Goal: Go to known website: Go to known website

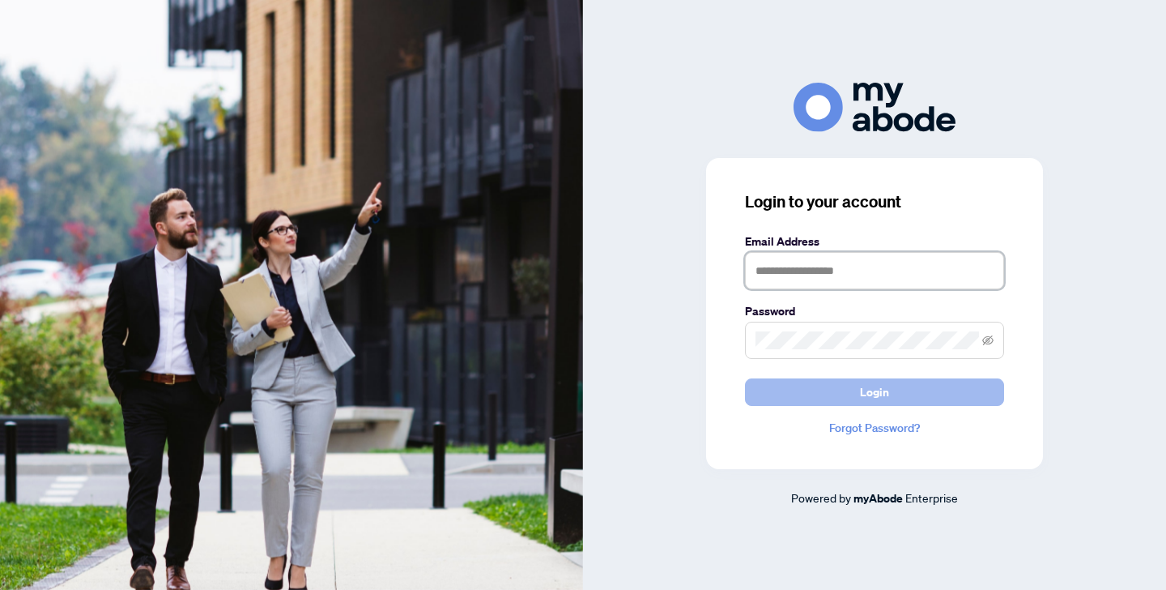
type input "**********"
click at [916, 392] on button "Login" at bounding box center [874, 392] width 259 height 28
